Goal: Navigation & Orientation: Find specific page/section

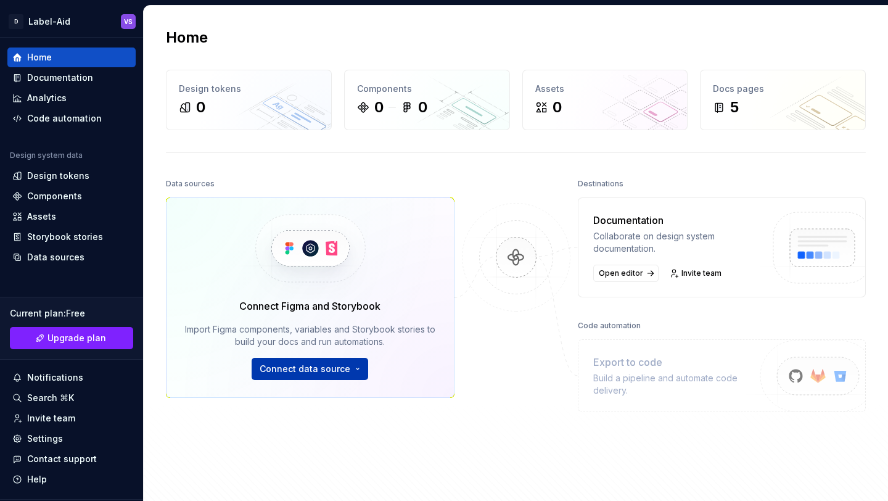
click at [349, 365] on html "D Label-Aid VS Home Documentation Analytics Code automation Design system data …" at bounding box center [444, 250] width 888 height 501
click at [44, 205] on html "D Label-Aid VS Home Documentation Analytics Code automation Design system data …" at bounding box center [444, 250] width 888 height 501
click at [44, 205] on div "Components" at bounding box center [71, 196] width 128 height 20
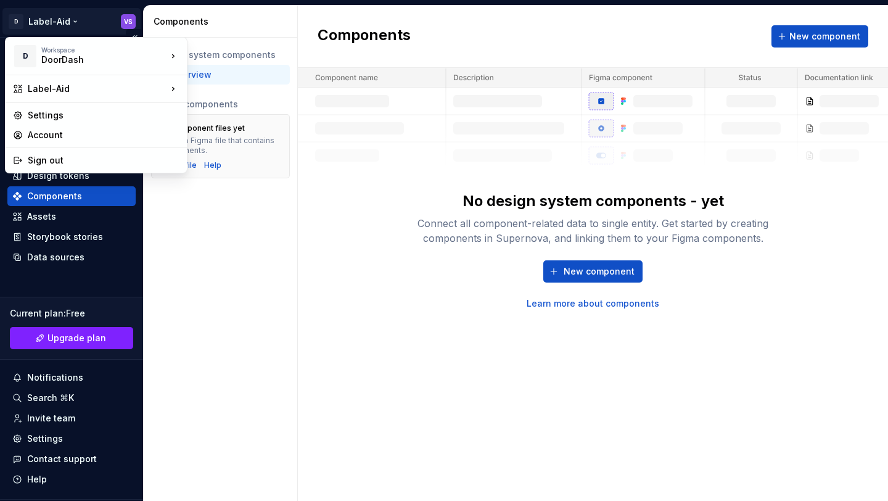
click at [14, 15] on html "D Label-Aid VS Home Documentation Analytics Code automation Design system data …" at bounding box center [444, 250] width 888 height 501
click at [545, 53] on html "D Label-Aid VS Home Documentation Analytics Code automation Design system data …" at bounding box center [444, 250] width 888 height 501
